Goal: Task Accomplishment & Management: Manage account settings

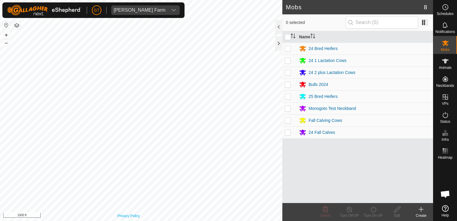
click at [144, 220] on html "[PERSON_NAME] Farm Schedules Notifications Mobs Animals Neckbands VPs Status In…" at bounding box center [228, 110] width 457 height 221
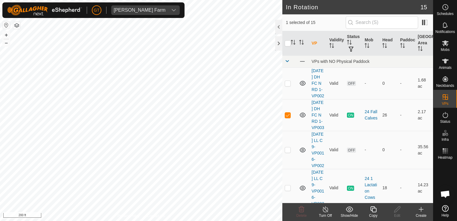
click at [372, 209] on icon at bounding box center [373, 208] width 7 height 7
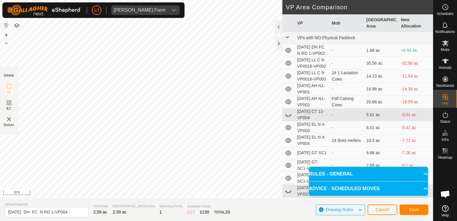
click at [0, 158] on html "[PERSON_NAME] Farm Schedules Notifications Mobs Animals Neckbands VPs Status In…" at bounding box center [228, 110] width 457 height 221
click at [0, 154] on html "[PERSON_NAME] Farm Schedules Notifications Mobs Animals Neckbands VPs Status In…" at bounding box center [228, 110] width 457 height 221
click at [406, 209] on button "Save" at bounding box center [414, 209] width 29 height 10
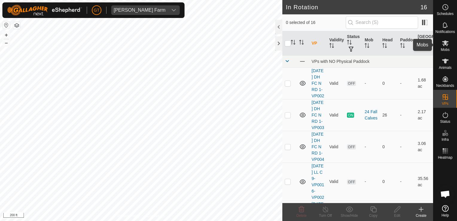
click at [444, 46] on icon at bounding box center [445, 42] width 7 height 7
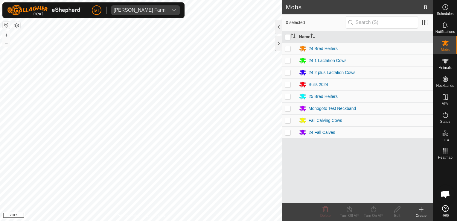
click at [288, 133] on p-checkbox at bounding box center [288, 132] width 6 height 5
checkbox input "true"
click at [371, 207] on icon at bounding box center [373, 208] width 7 height 7
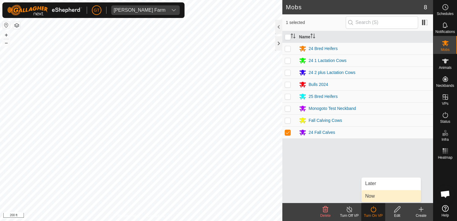
click at [376, 195] on link "Now" at bounding box center [391, 196] width 59 height 12
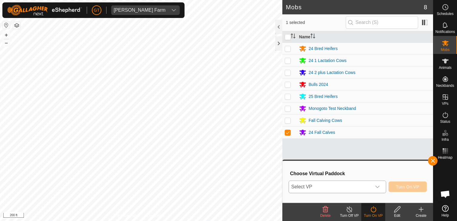
click at [378, 186] on icon "dropdown trigger" at bounding box center [377, 186] width 4 height 2
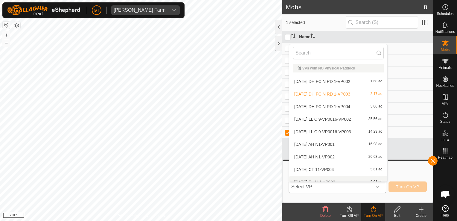
scroll to position [7, 0]
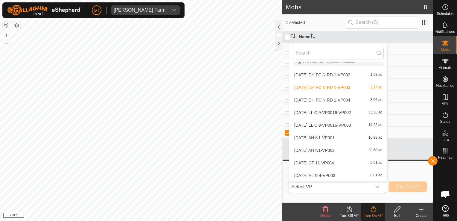
click at [342, 100] on li "[DATE] DH FC N RD 1-VP004 3.06 ac" at bounding box center [338, 100] width 98 height 12
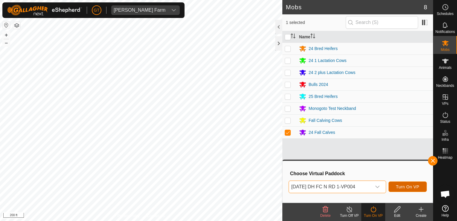
click at [402, 188] on span "Turn On VP" at bounding box center [407, 186] width 23 height 5
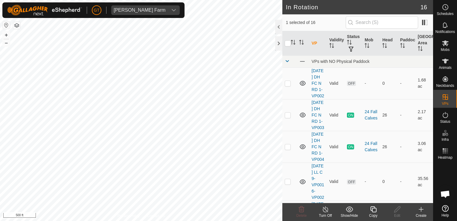
click at [373, 208] on icon at bounding box center [373, 209] width 6 height 6
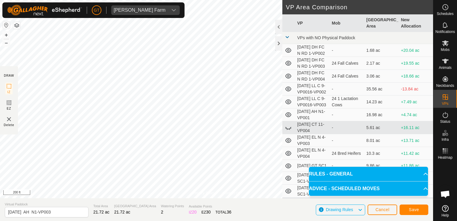
click at [230, 220] on html "[PERSON_NAME] Farm Schedules Notifications Mobs Animals Neckbands VPs Status In…" at bounding box center [228, 110] width 457 height 221
click at [408, 208] on button "Save" at bounding box center [414, 209] width 29 height 10
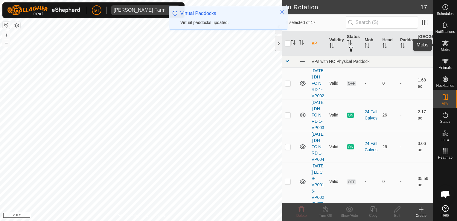
click at [445, 43] on icon at bounding box center [445, 43] width 7 height 6
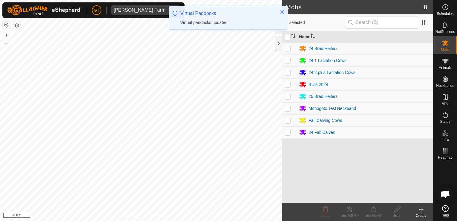
click at [288, 120] on p-checkbox at bounding box center [288, 120] width 6 height 5
checkbox input "true"
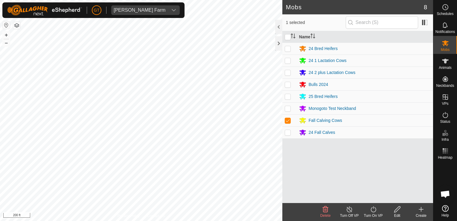
click at [373, 208] on icon at bounding box center [373, 208] width 7 height 7
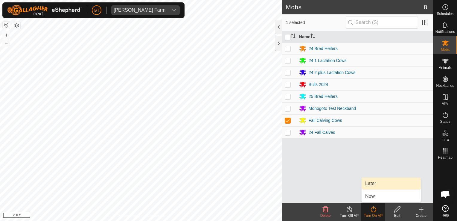
click at [377, 184] on link "Later" at bounding box center [391, 183] width 59 height 12
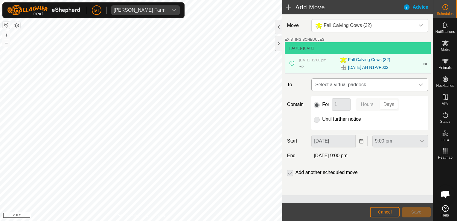
click at [422, 82] on icon "dropdown trigger" at bounding box center [420, 84] width 5 height 5
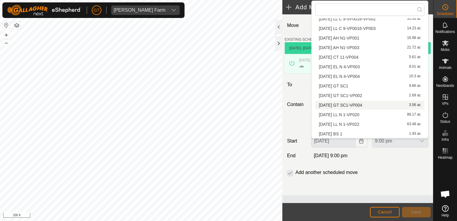
scroll to position [47, 0]
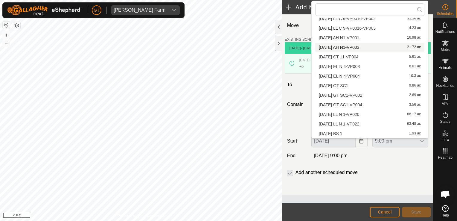
click at [339, 48] on li "[DATE] AH N1-VP003 21.72 ac" at bounding box center [369, 47] width 109 height 9
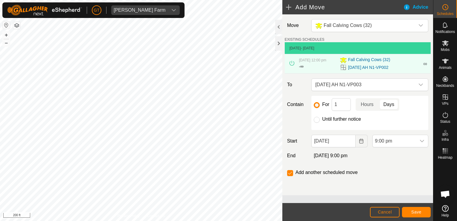
click at [318, 122] on div at bounding box center [317, 120] width 6 height 6
click at [317, 117] on input "Until further notice" at bounding box center [317, 120] width 6 height 6
radio input "true"
checkbox input "false"
click at [359, 141] on icon "Choose Date" at bounding box center [361, 140] width 4 height 5
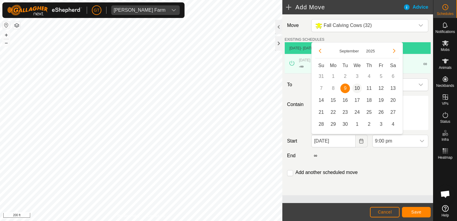
click at [356, 90] on span "10" at bounding box center [357, 88] width 10 height 10
type input "[DATE]"
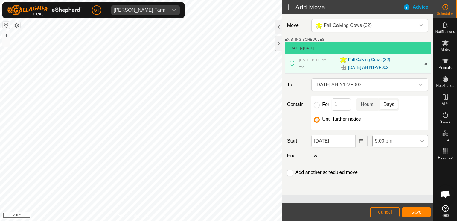
click at [422, 140] on icon "dropdown trigger" at bounding box center [422, 140] width 5 height 5
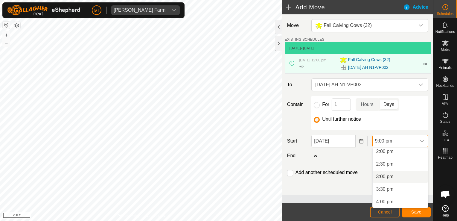
scroll to position [294, 0]
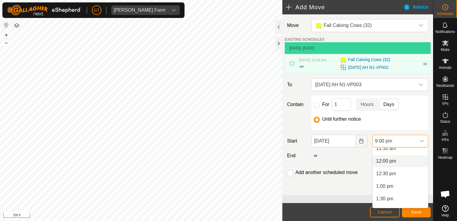
click at [400, 163] on li "12:00 pm" at bounding box center [400, 161] width 55 height 12
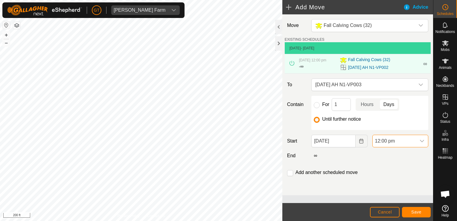
scroll to position [480, 0]
click at [420, 211] on span "Save" at bounding box center [416, 211] width 10 height 5
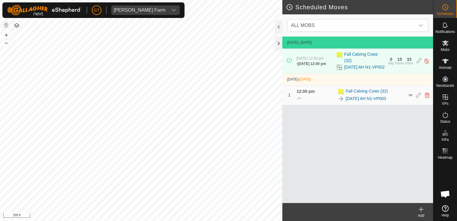
click at [250, 220] on html "[PERSON_NAME] Farm Schedules Notifications Mobs Animals Neckbands VPs Status In…" at bounding box center [228, 110] width 457 height 221
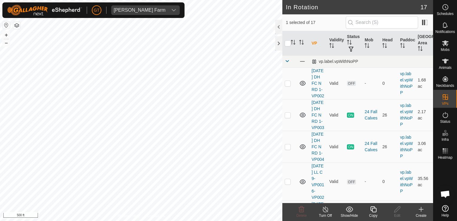
click at [372, 209] on icon at bounding box center [373, 208] width 7 height 7
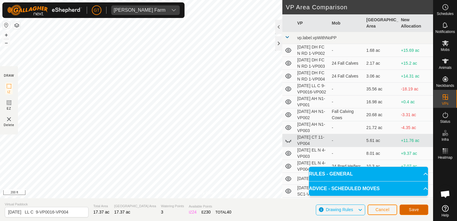
click at [408, 211] on button "Save" at bounding box center [414, 209] width 29 height 10
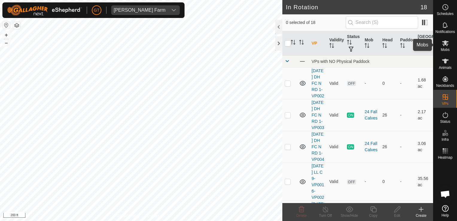
click at [441, 39] on es-mob-svg-icon at bounding box center [445, 43] width 11 height 10
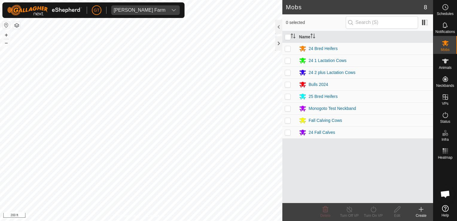
click at [287, 62] on p-checkbox at bounding box center [288, 60] width 6 height 5
checkbox input "true"
click at [373, 209] on icon at bounding box center [373, 208] width 7 height 7
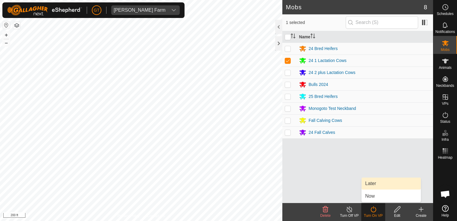
click at [376, 188] on link "Later" at bounding box center [391, 183] width 59 height 12
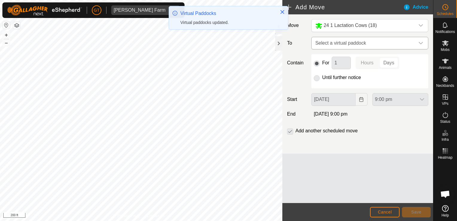
click at [419, 45] on icon "dropdown trigger" at bounding box center [420, 43] width 5 height 5
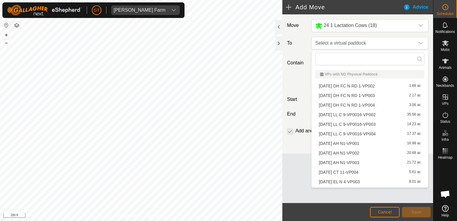
click at [376, 132] on li "[DATE] LL C 9-VP0016-VP004 17.37 ac" at bounding box center [369, 133] width 109 height 9
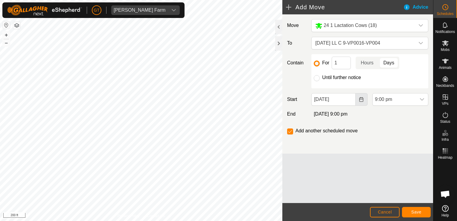
click at [359, 97] on button "Choose Date" at bounding box center [362, 99] width 12 height 13
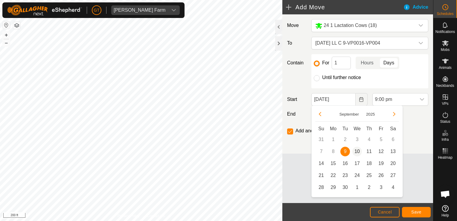
click at [358, 151] on span "10" at bounding box center [357, 152] width 10 height 10
type input "[DATE]"
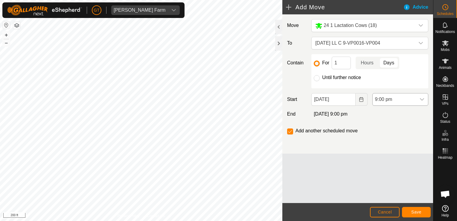
click at [421, 99] on icon "dropdown trigger" at bounding box center [422, 99] width 5 height 5
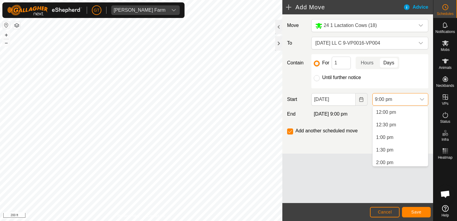
scroll to position [298, 0]
click at [398, 117] on li "12:00 pm" at bounding box center [400, 116] width 55 height 12
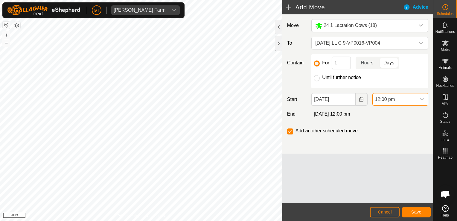
scroll to position [480, 0]
click at [420, 215] on button "Save" at bounding box center [416, 212] width 29 height 10
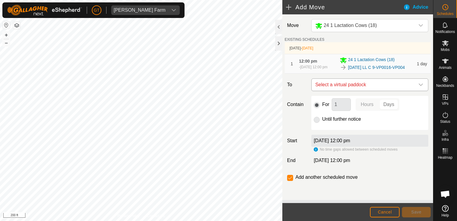
click at [423, 87] on icon "dropdown trigger" at bounding box center [420, 84] width 5 height 5
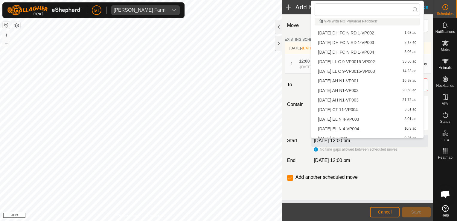
scroll to position [0, 0]
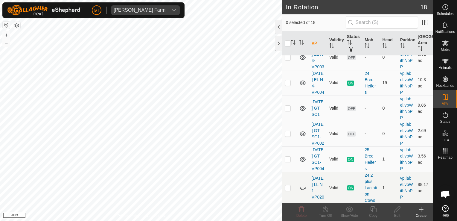
scroll to position [333, 0]
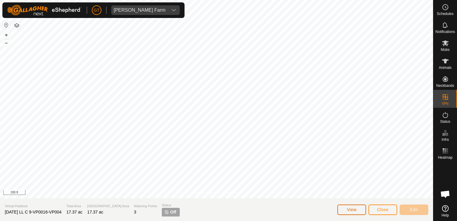
click at [358, 210] on button "View" at bounding box center [351, 209] width 29 height 10
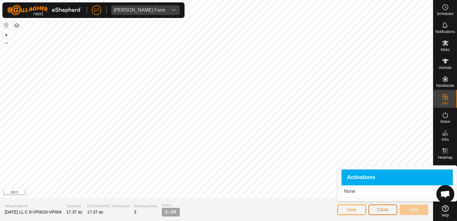
click at [382, 210] on span "Close" at bounding box center [382, 209] width 11 height 5
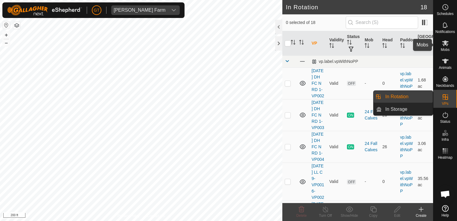
click at [444, 43] on icon at bounding box center [445, 43] width 7 height 6
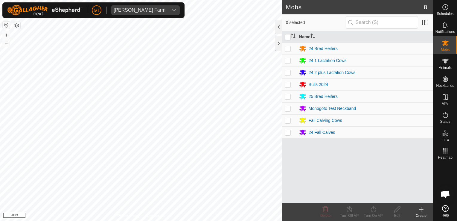
click at [289, 63] on td at bounding box center [289, 60] width 14 height 12
checkbox input "true"
click at [372, 210] on icon at bounding box center [373, 208] width 7 height 7
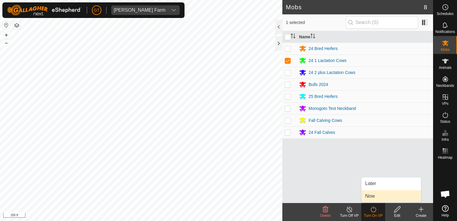
click at [372, 198] on link "Now" at bounding box center [391, 196] width 59 height 12
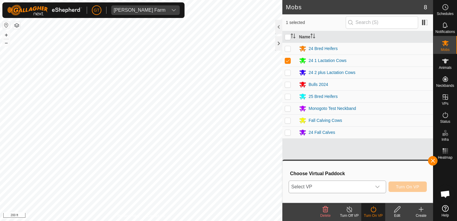
click at [380, 187] on icon "dropdown trigger" at bounding box center [377, 186] width 5 height 5
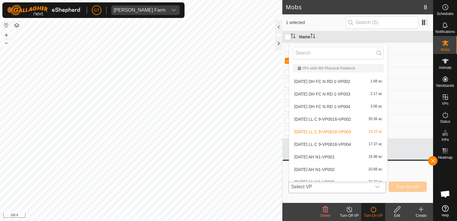
click at [337, 142] on li "[DATE] LL C 9-VP0016-VP004 17.37 ac" at bounding box center [338, 144] width 98 height 12
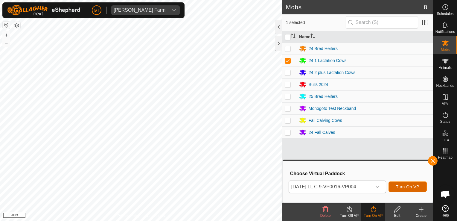
click at [403, 188] on span "Turn On VP" at bounding box center [407, 186] width 23 height 5
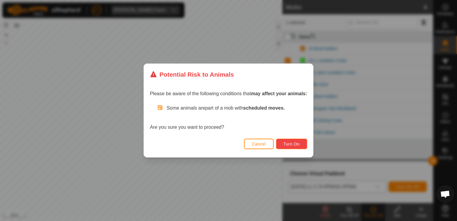
click at [293, 142] on span "Turn On" at bounding box center [292, 143] width 16 height 5
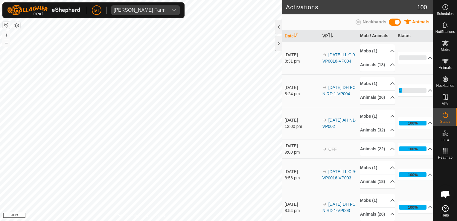
click at [308, 121] on td "[DATE] 12:00 pm" at bounding box center [301, 123] width 38 height 33
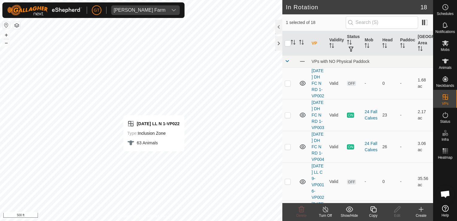
drag, startPoint x: 288, startPoint y: 142, endPoint x: 373, endPoint y: 207, distance: 107.1
click at [373, 207] on icon at bounding box center [373, 208] width 7 height 7
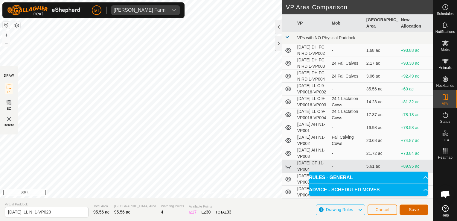
click at [410, 209] on span "Save" at bounding box center [414, 209] width 10 height 5
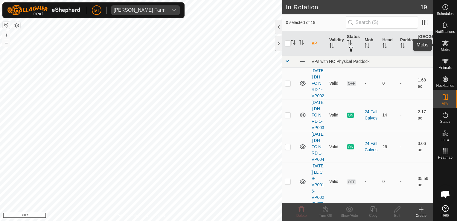
click at [446, 42] on icon at bounding box center [445, 43] width 7 height 6
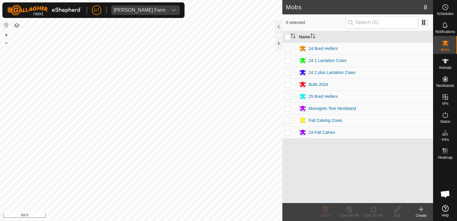
click at [288, 74] on p-checkbox at bounding box center [288, 72] width 6 height 5
checkbox input "true"
click at [371, 209] on icon at bounding box center [373, 209] width 5 height 6
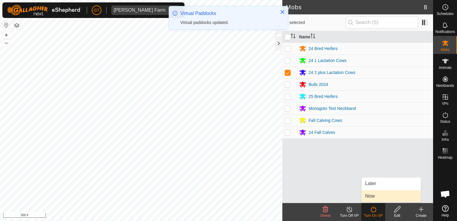
click at [379, 196] on link "Now" at bounding box center [391, 196] width 59 height 12
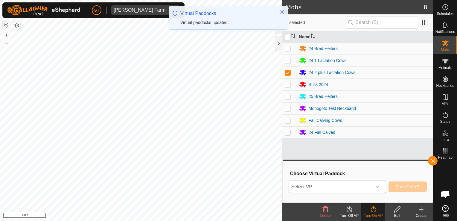
click at [379, 187] on icon "dropdown trigger" at bounding box center [377, 186] width 4 height 2
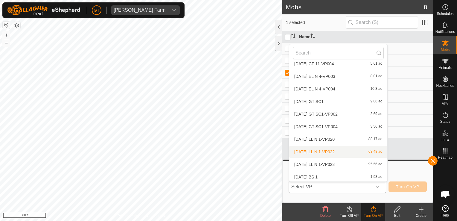
scroll to position [132, 0]
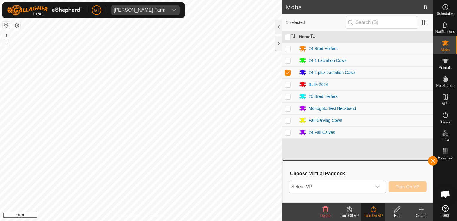
click at [380, 185] on icon "dropdown trigger" at bounding box center [377, 186] width 5 height 5
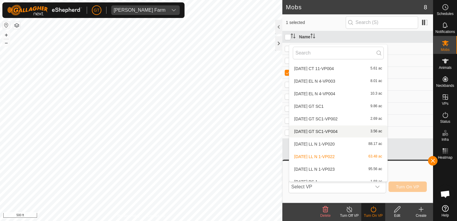
scroll to position [126, 0]
click at [328, 169] on span "[DATE] LL N 1-VP023" at bounding box center [314, 169] width 40 height 4
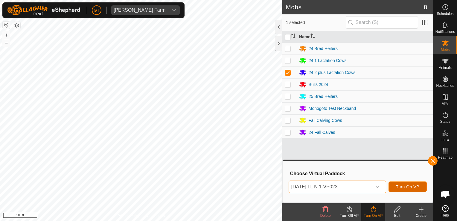
click at [409, 187] on span "Turn On VP" at bounding box center [407, 186] width 23 height 5
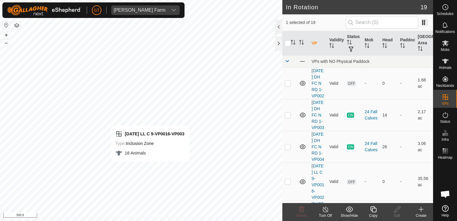
checkbox input "false"
checkbox input "true"
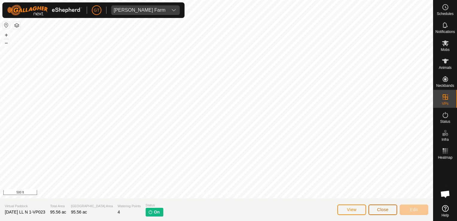
click at [379, 208] on span "Close" at bounding box center [382, 209] width 11 height 5
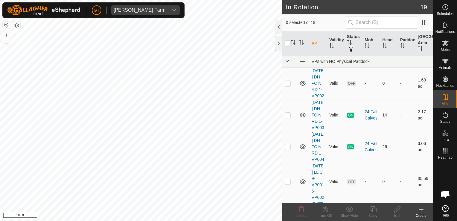
checkbox input "true"
checkbox input "false"
checkbox input "true"
